Goal: Find specific page/section: Find specific page/section

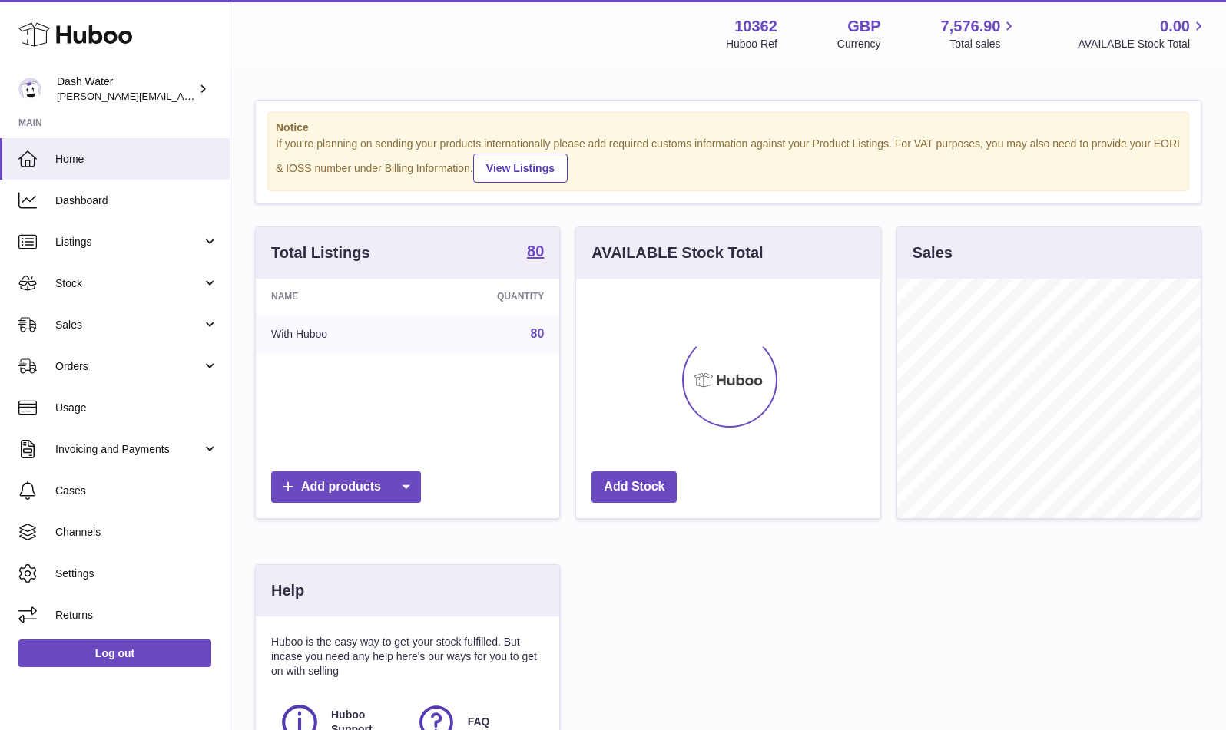
scroll to position [240, 304]
click at [84, 288] on span "Stock" at bounding box center [128, 284] width 147 height 15
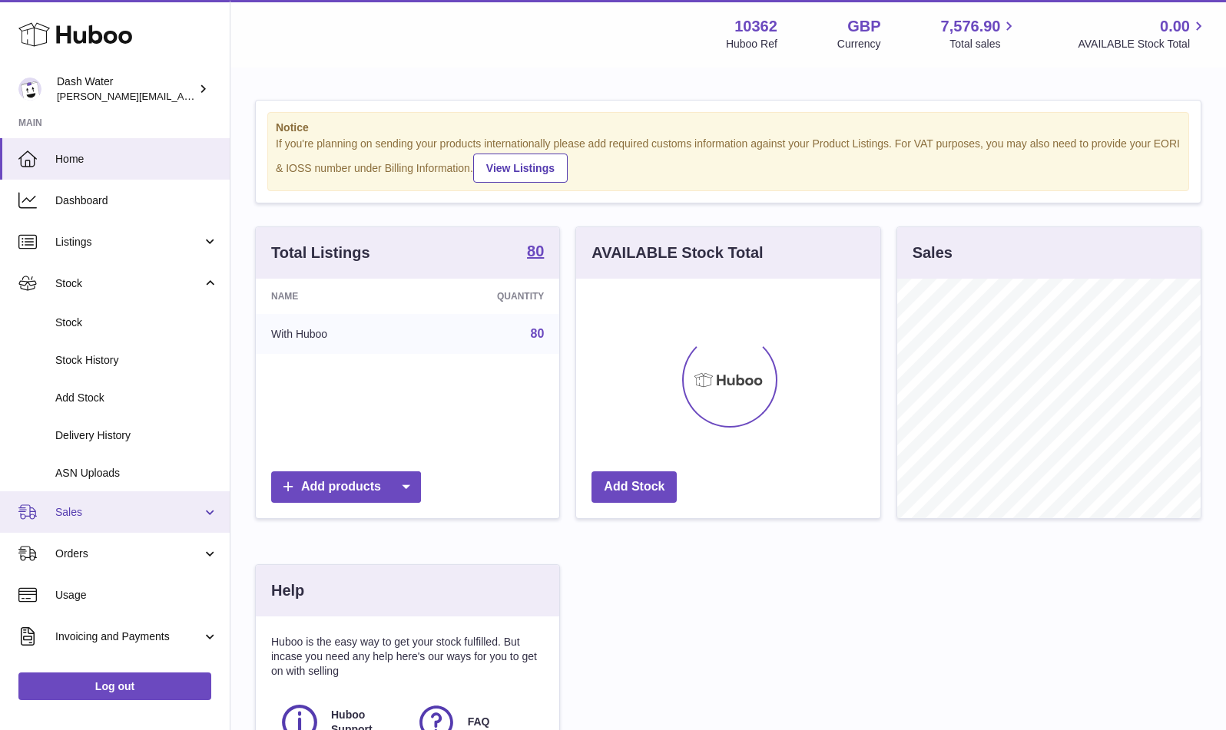
click at [91, 518] on span "Sales" at bounding box center [128, 512] width 147 height 15
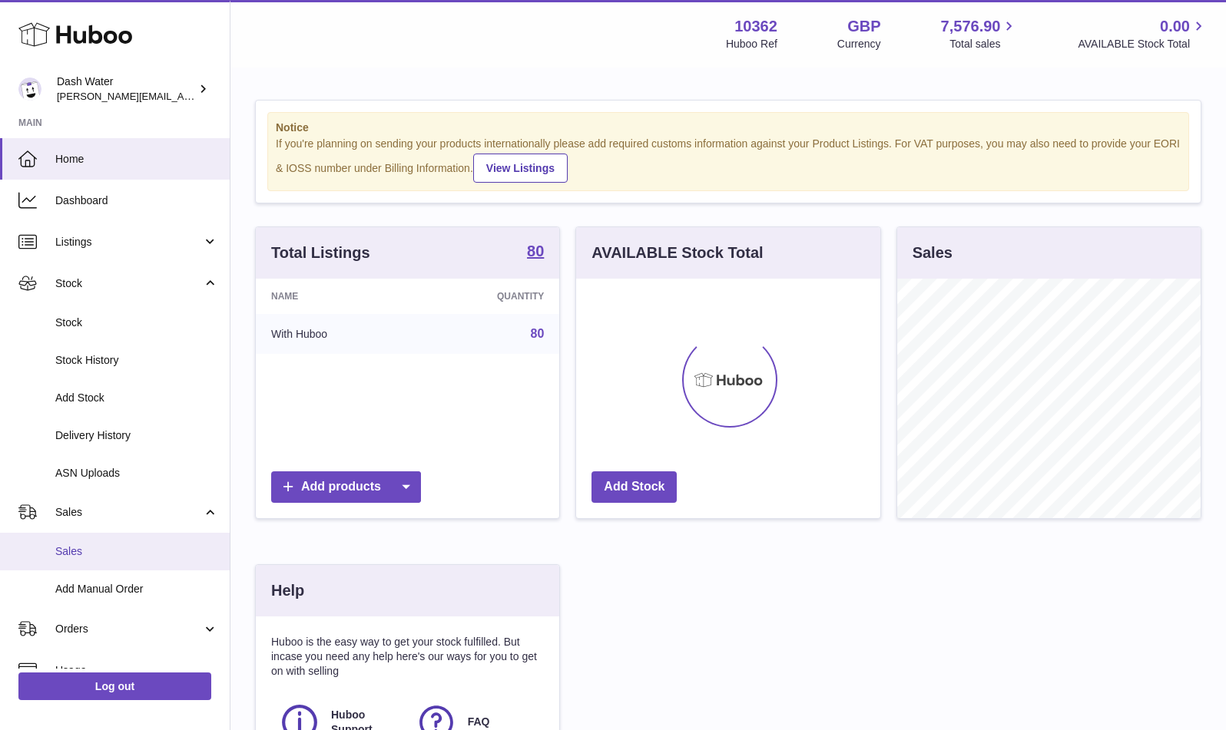
click at [84, 567] on link "Sales" at bounding box center [115, 552] width 230 height 38
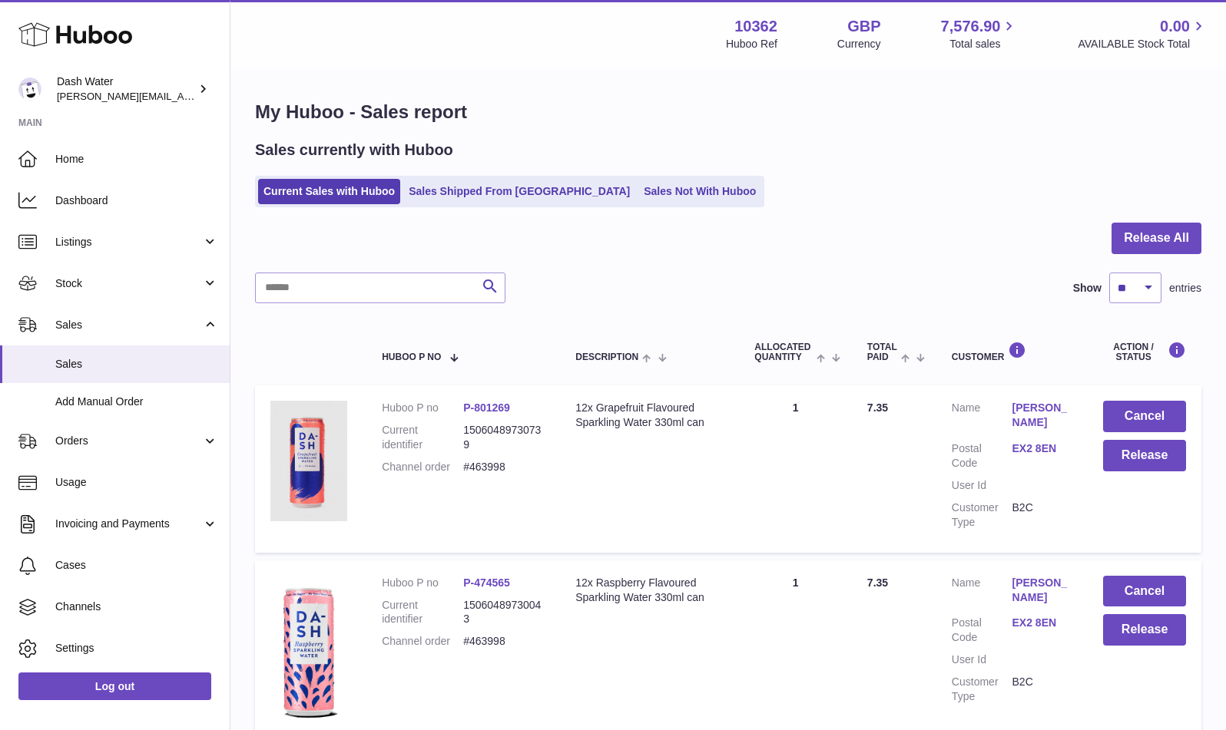
scroll to position [816, 0]
